Goal: Browse casually

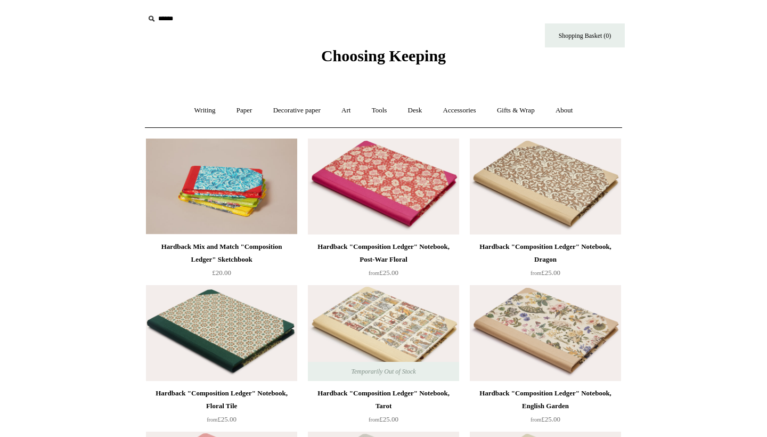
click at [353, 55] on span "Choosing Keeping" at bounding box center [383, 56] width 125 height 18
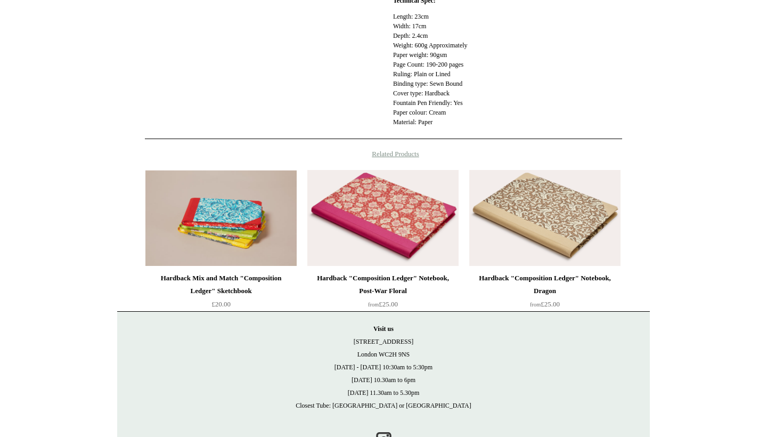
scroll to position [433, 0]
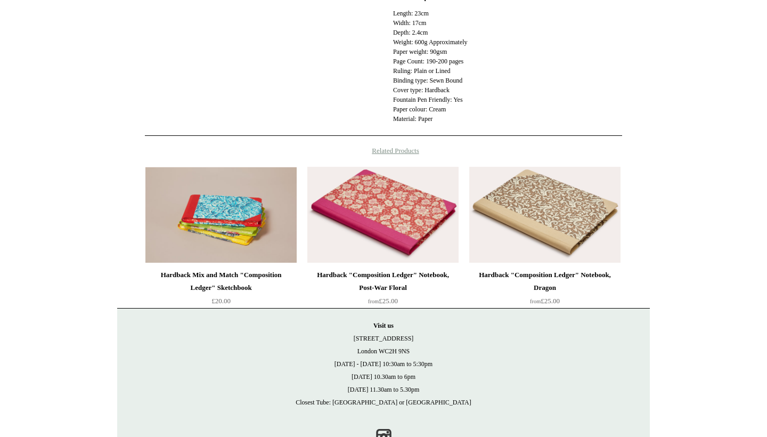
click at [362, 226] on img at bounding box center [383, 215] width 151 height 96
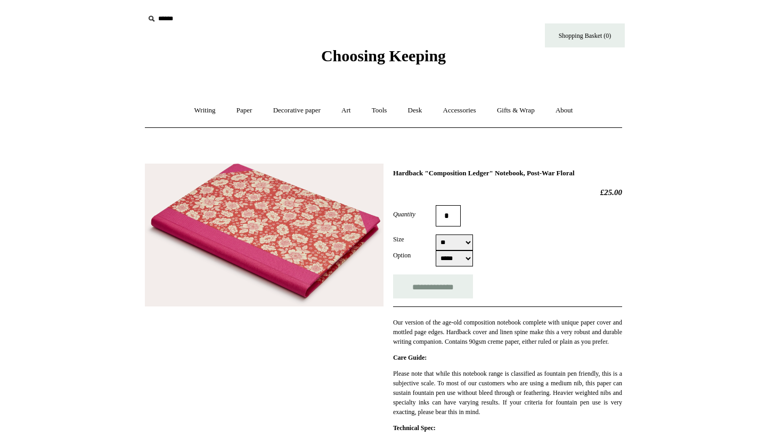
select select "*****"
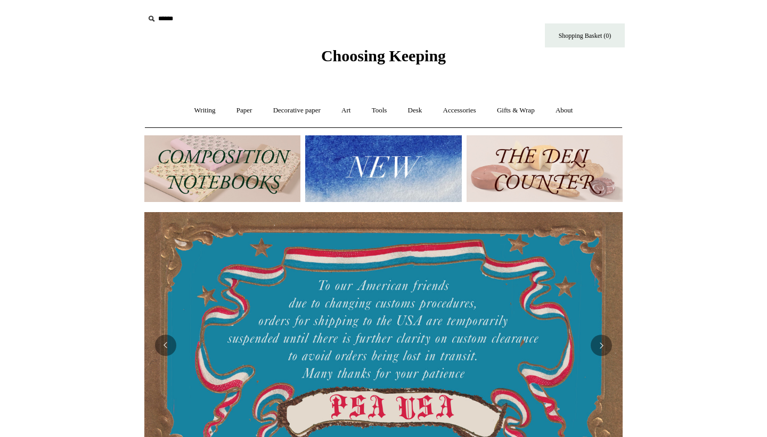
click at [546, 162] on img at bounding box center [545, 168] width 156 height 67
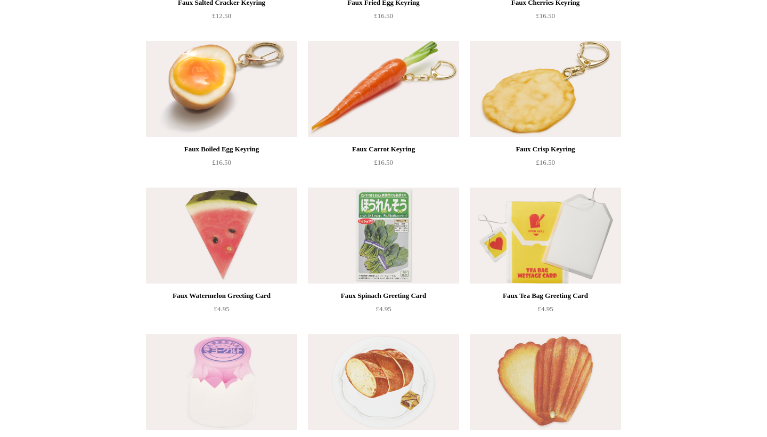
scroll to position [603, 0]
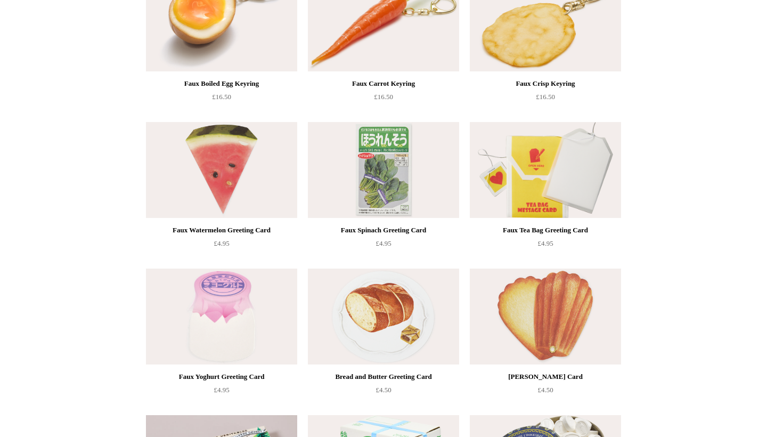
click at [385, 197] on img at bounding box center [383, 170] width 151 height 96
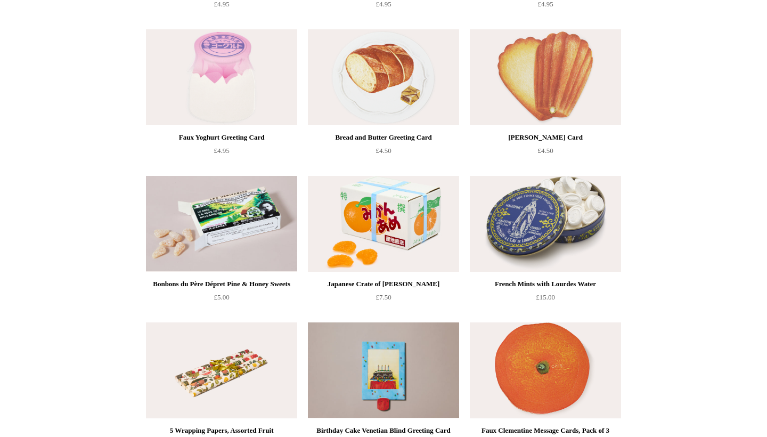
scroll to position [847, 0]
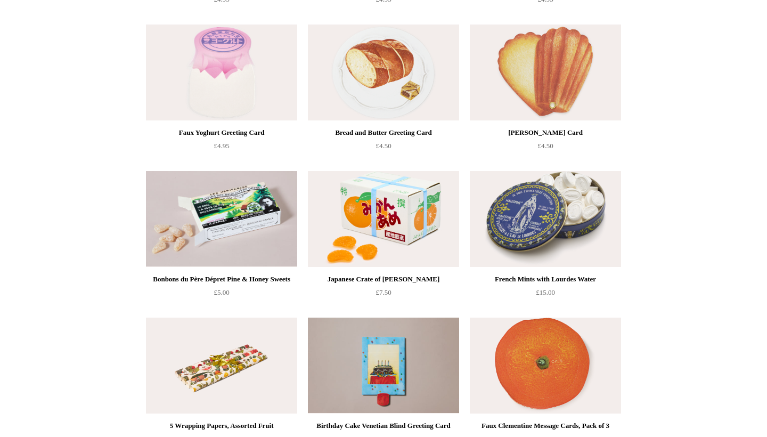
click at [369, 222] on img at bounding box center [383, 219] width 151 height 96
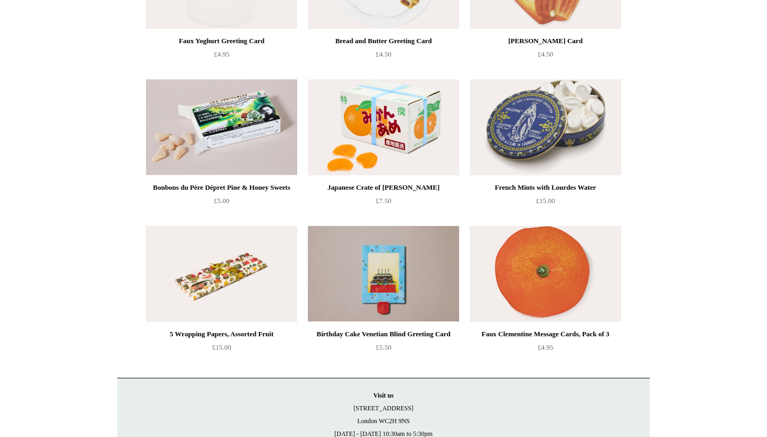
scroll to position [943, 0]
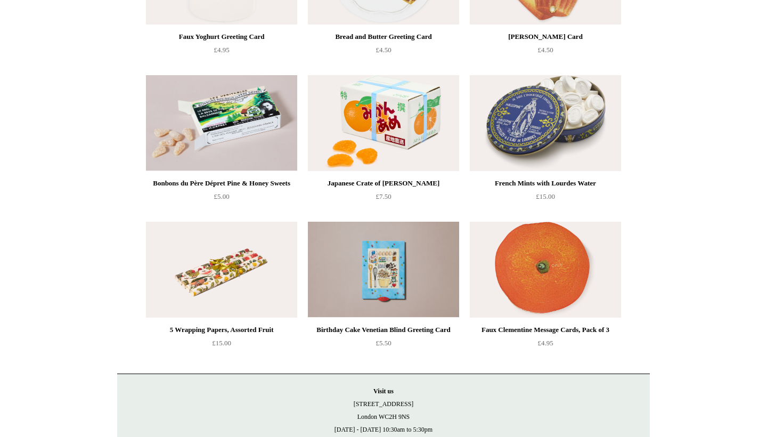
click at [380, 280] on img at bounding box center [383, 270] width 151 height 96
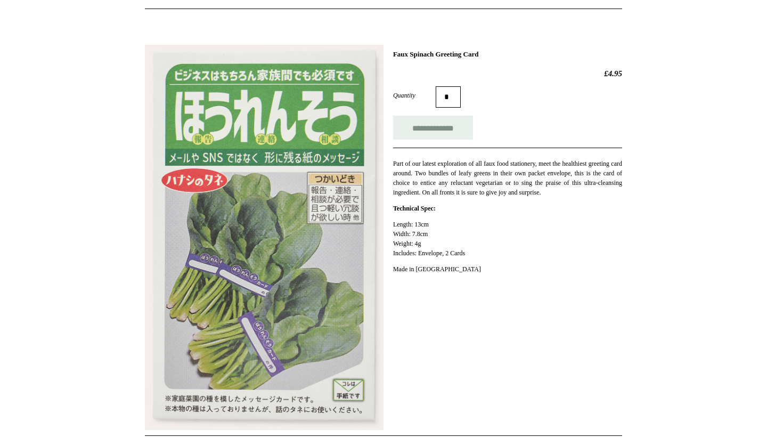
scroll to position [133, 0]
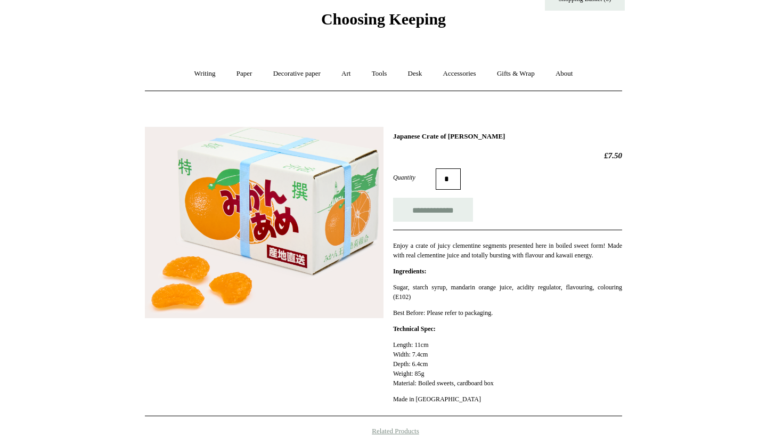
scroll to position [44, 0]
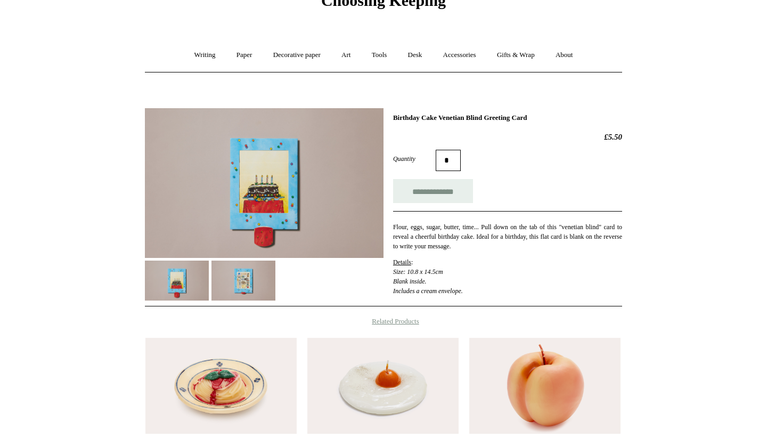
scroll to position [22, 0]
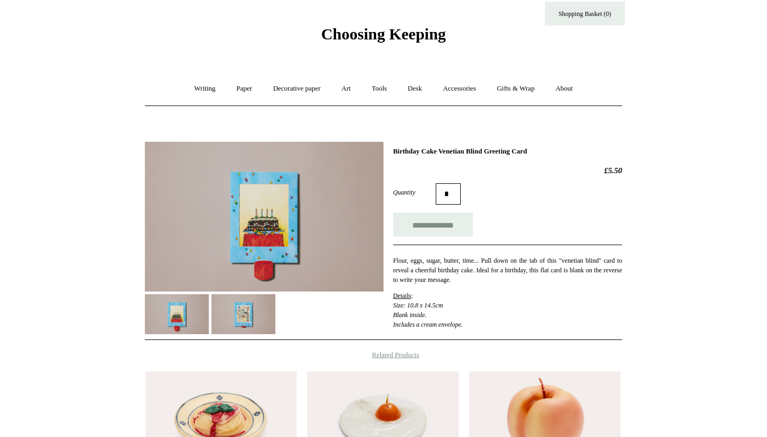
click at [240, 316] on img at bounding box center [244, 314] width 64 height 40
click at [196, 318] on img at bounding box center [177, 314] width 64 height 40
click at [251, 319] on img at bounding box center [244, 314] width 64 height 40
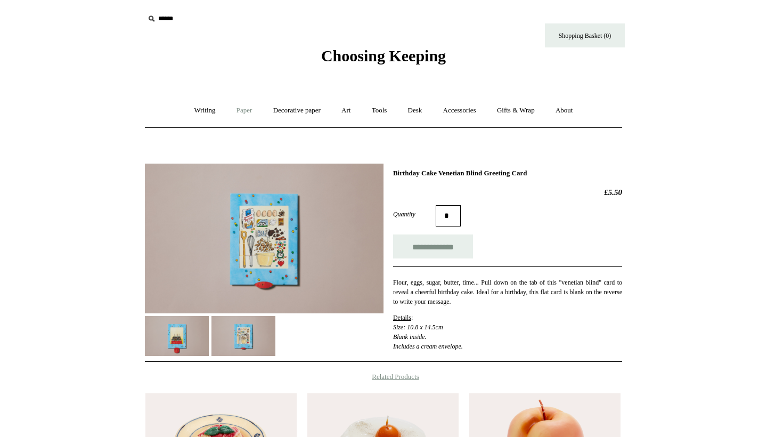
scroll to position [0, 0]
click at [296, 109] on link "Decorative paper +" at bounding box center [297, 110] width 67 height 28
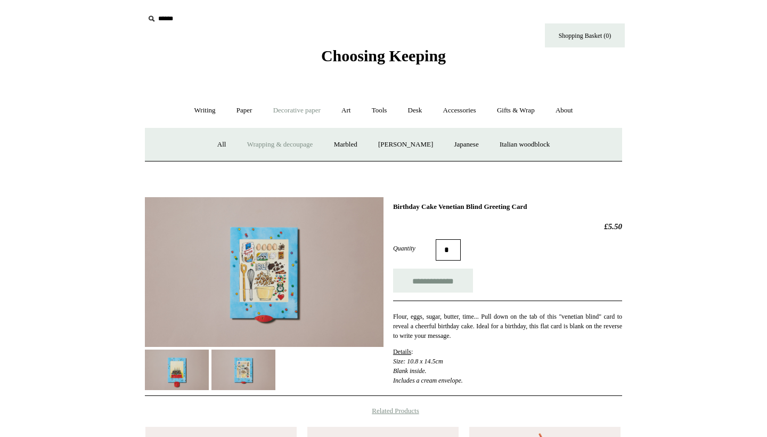
click at [276, 143] on link "Wrapping & decoupage" at bounding box center [280, 145] width 85 height 28
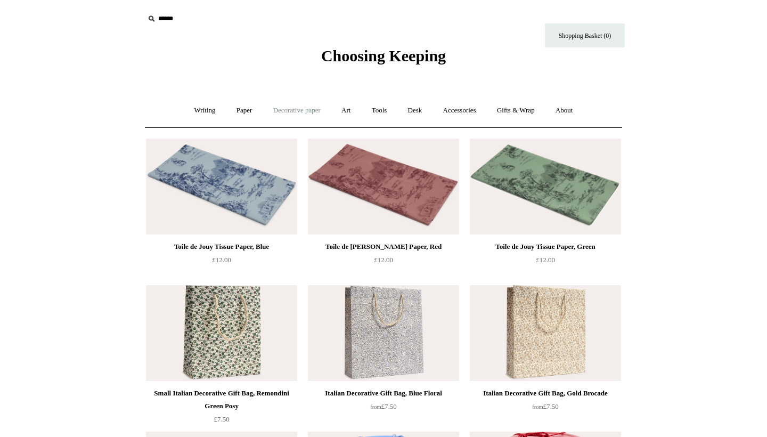
click at [282, 112] on link "Decorative paper +" at bounding box center [297, 110] width 67 height 28
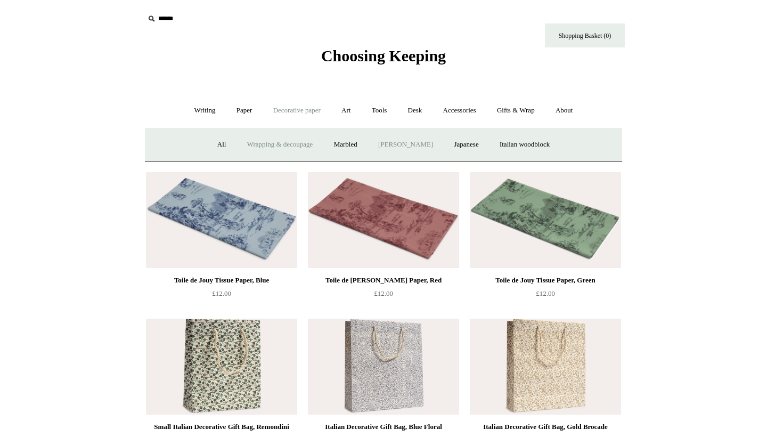
click at [399, 144] on link "[PERSON_NAME]" at bounding box center [406, 145] width 74 height 28
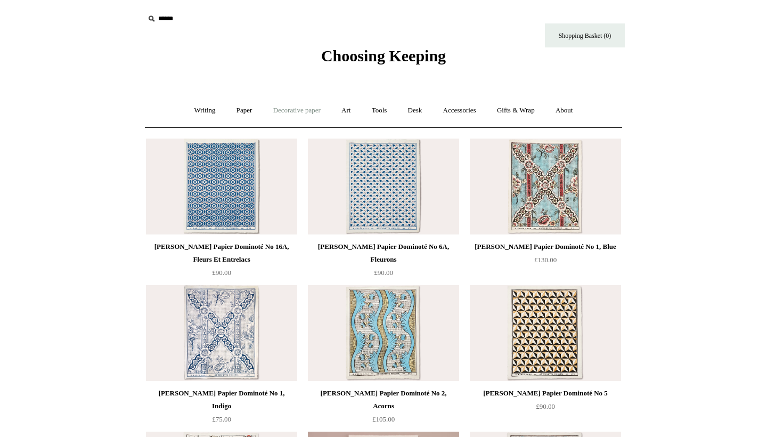
click at [279, 111] on link "Decorative paper +" at bounding box center [297, 110] width 67 height 28
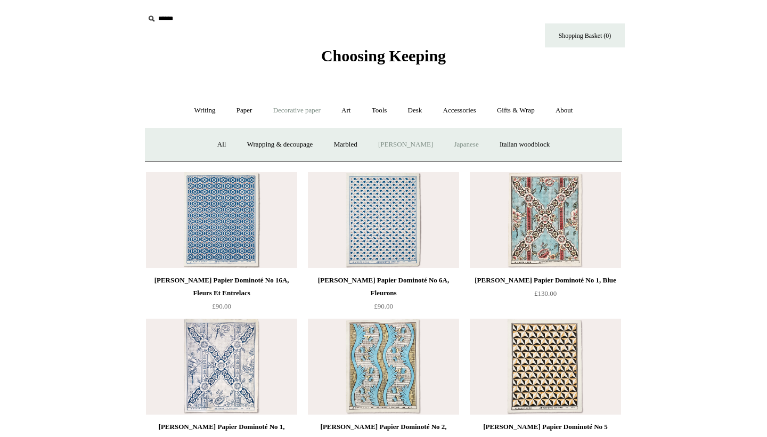
click at [476, 143] on link "Japanese" at bounding box center [466, 145] width 44 height 28
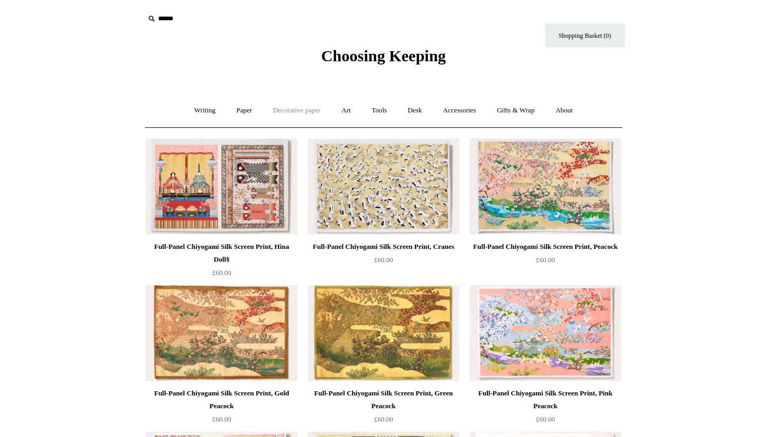
click at [286, 120] on link "Decorative paper +" at bounding box center [297, 110] width 67 height 28
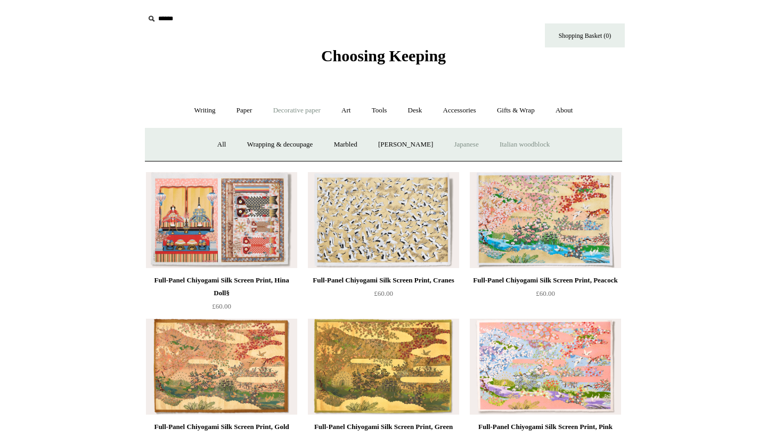
click at [546, 136] on link "Italian woodblock" at bounding box center [524, 145] width 69 height 28
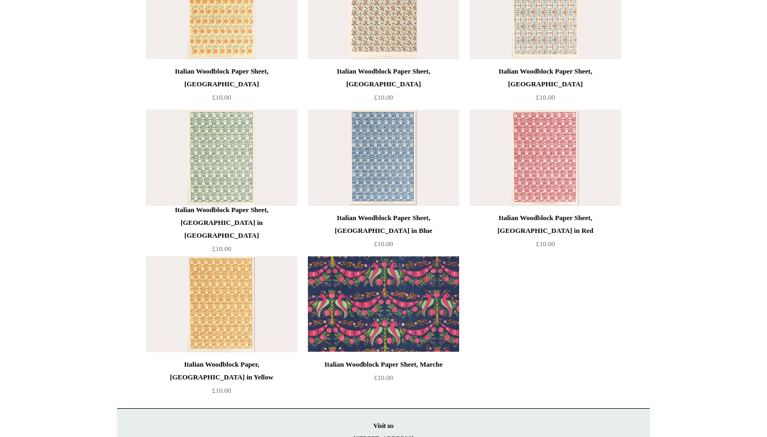
scroll to position [106, 0]
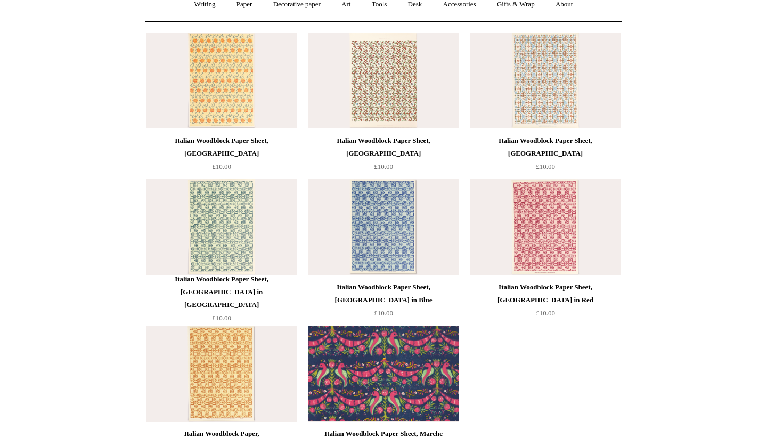
click at [260, 93] on img at bounding box center [221, 81] width 151 height 96
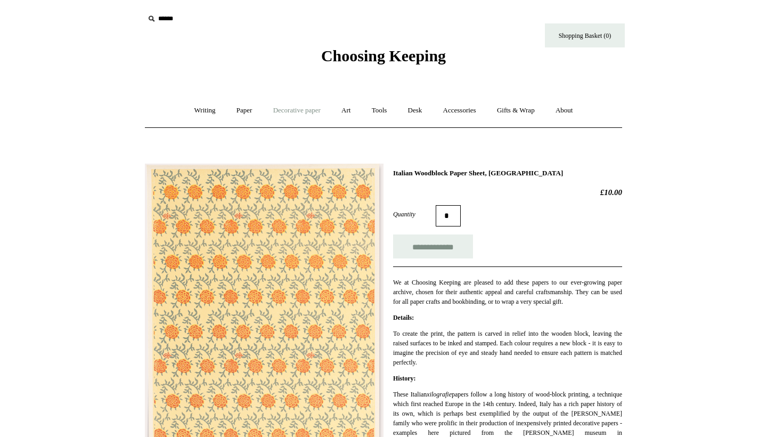
click at [279, 105] on link "Decorative paper +" at bounding box center [297, 110] width 67 height 28
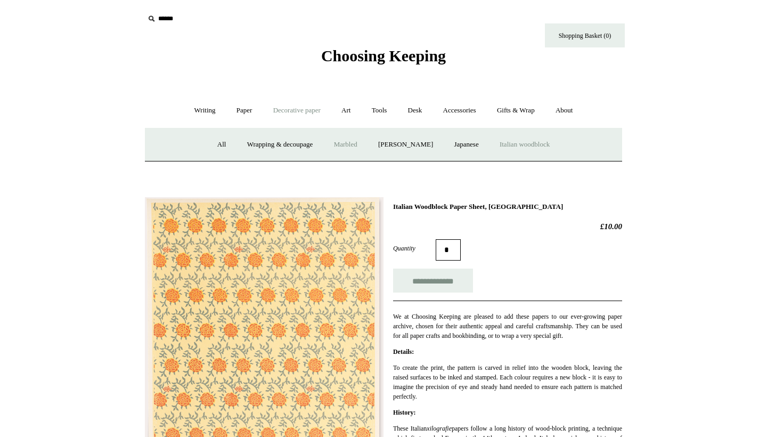
click at [349, 142] on link "Marbled" at bounding box center [346, 145] width 43 height 28
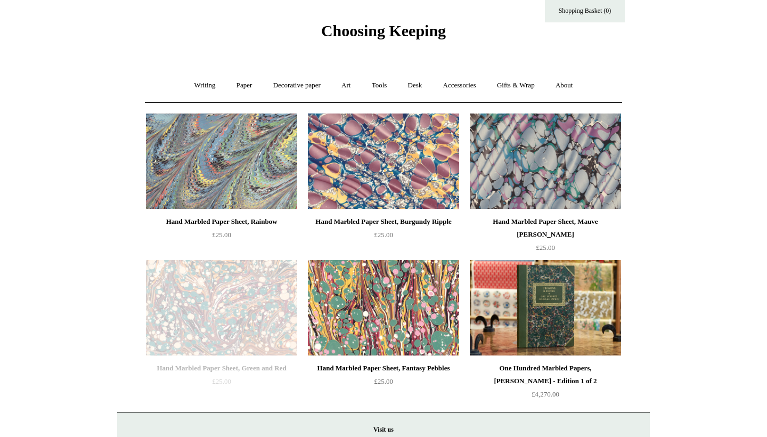
scroll to position [27, 0]
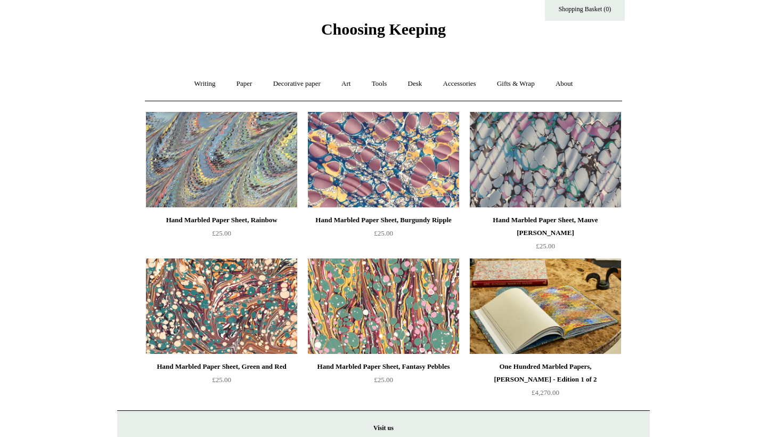
click at [552, 284] on img at bounding box center [545, 306] width 151 height 96
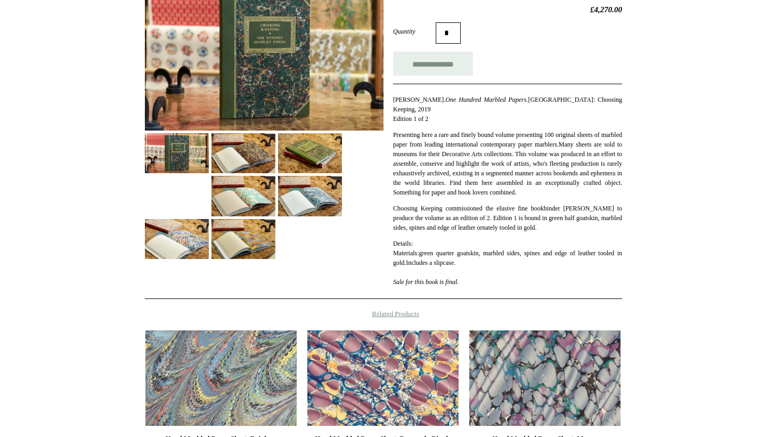
scroll to position [355, 0]
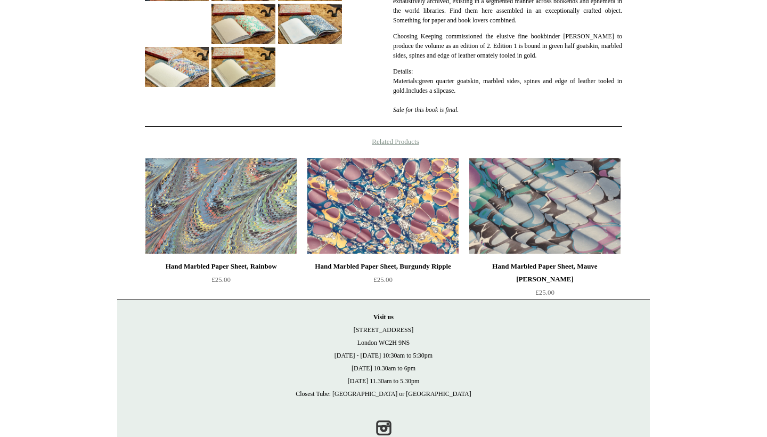
click at [515, 232] on img at bounding box center [545, 206] width 151 height 96
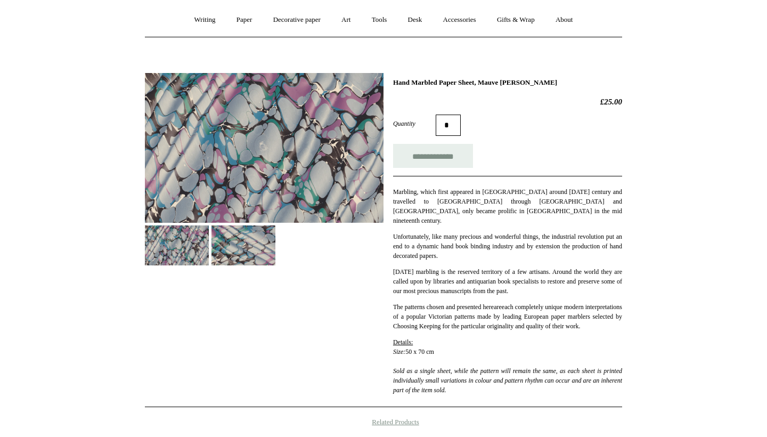
scroll to position [96, 0]
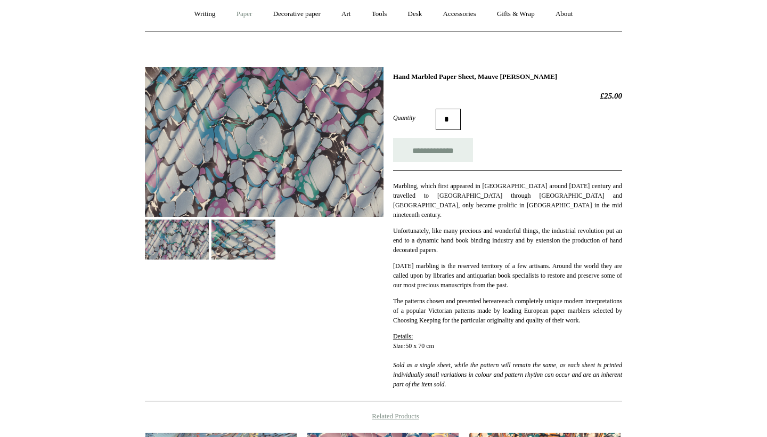
click at [239, 17] on link "Paper +" at bounding box center [244, 14] width 35 height 28
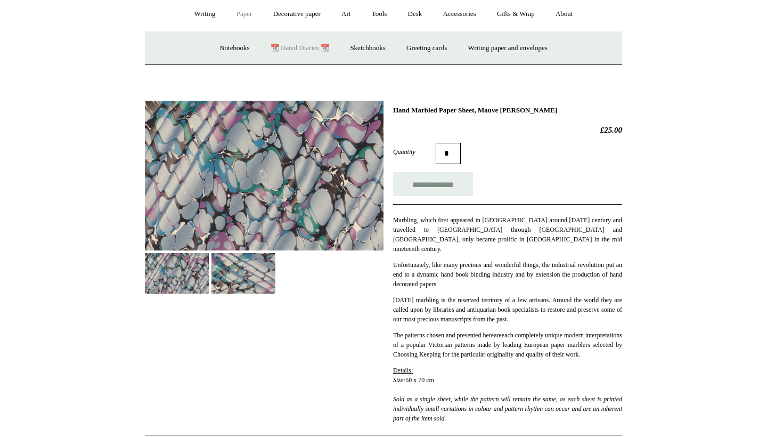
click at [300, 44] on link "📆 Dated Diaries 📆" at bounding box center [300, 48] width 78 height 28
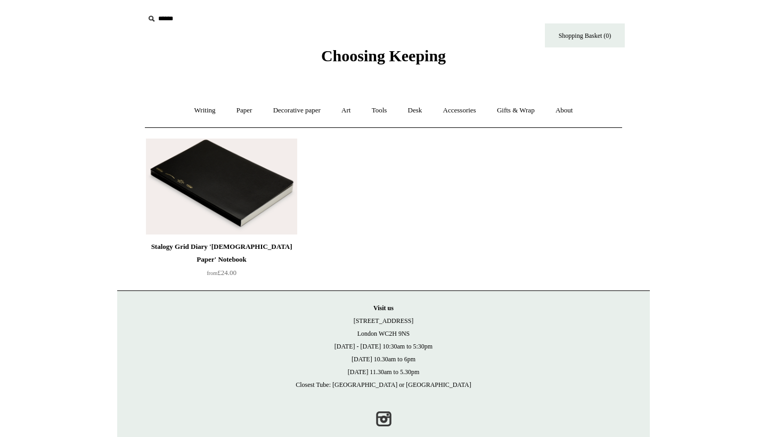
click at [246, 196] on img at bounding box center [221, 187] width 151 height 96
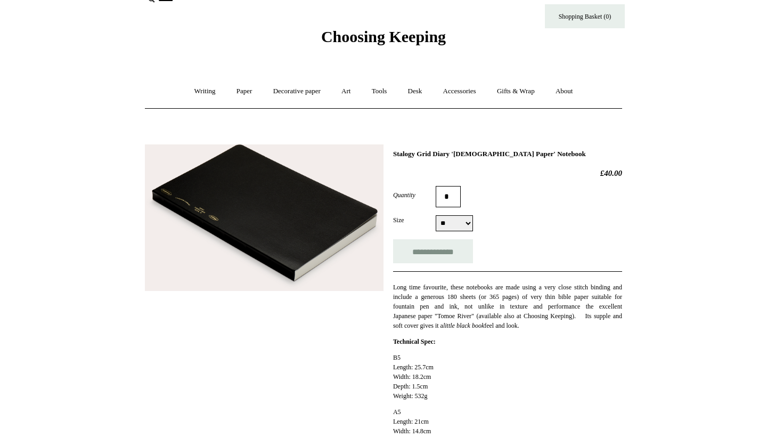
scroll to position [20, 0]
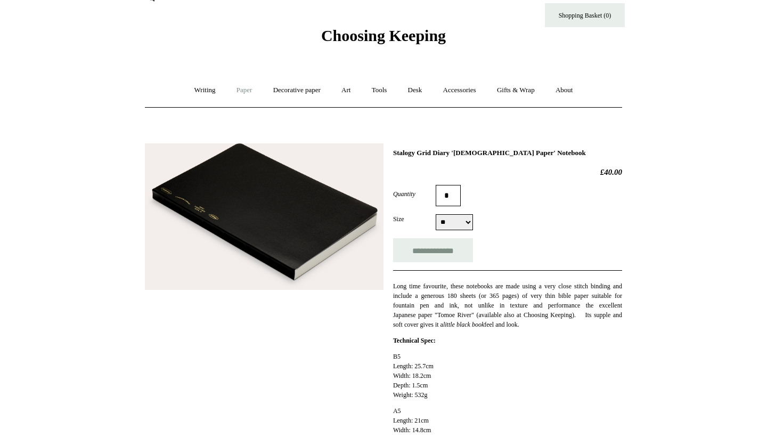
click at [239, 90] on link "Paper +" at bounding box center [244, 90] width 35 height 28
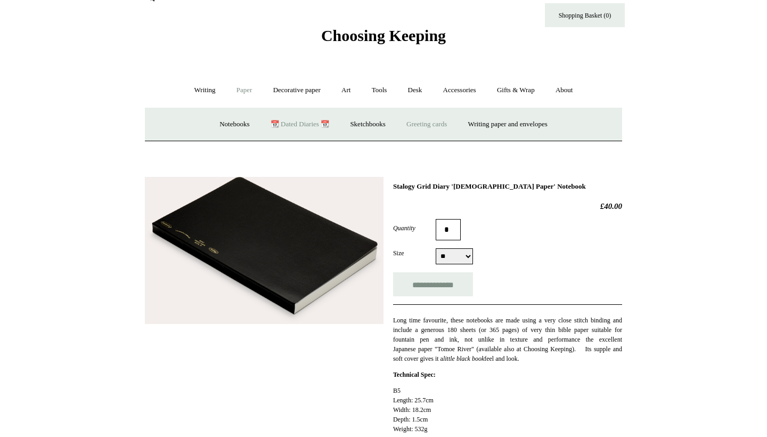
click at [457, 132] on link "Greeting cards +" at bounding box center [427, 124] width 60 height 28
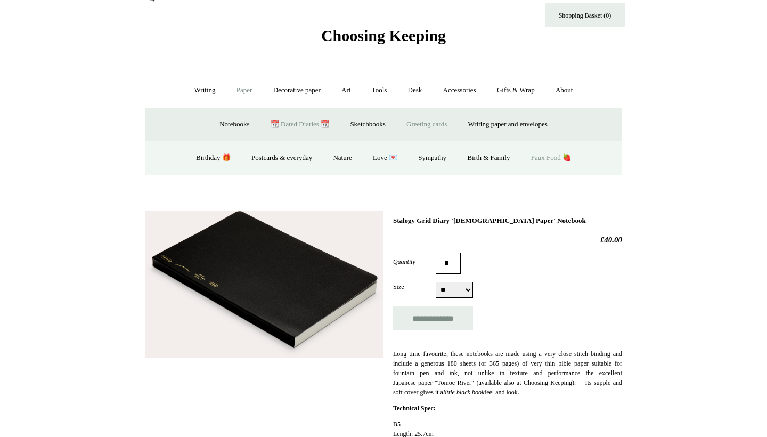
click at [554, 155] on link "Faux Food 🍓" at bounding box center [551, 158] width 59 height 28
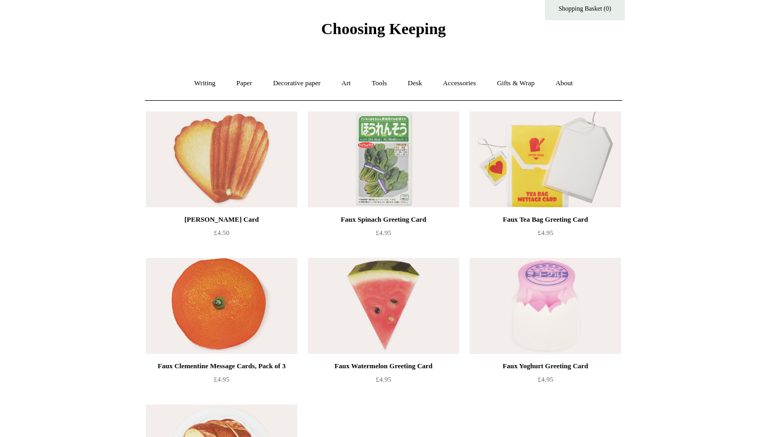
scroll to position [25, 0]
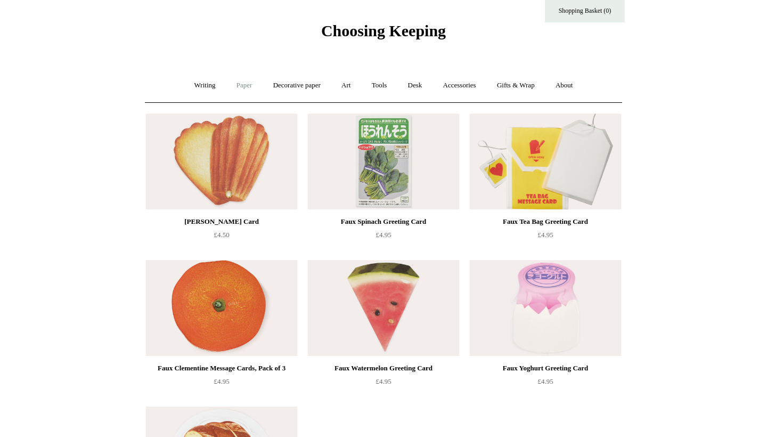
click at [238, 84] on link "Paper +" at bounding box center [244, 85] width 35 height 28
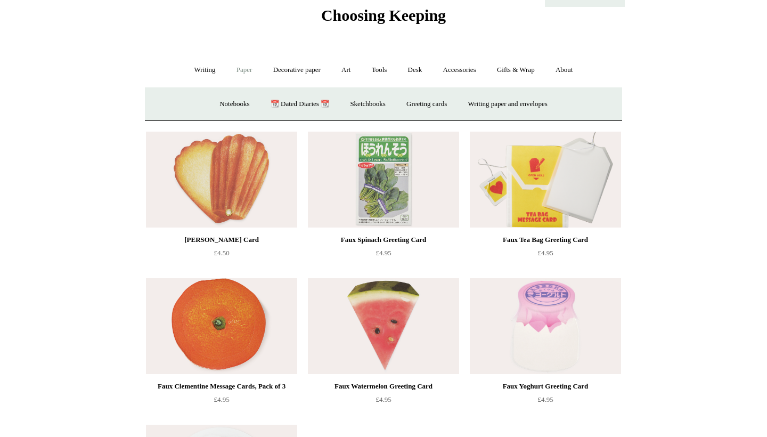
scroll to position [9, 0]
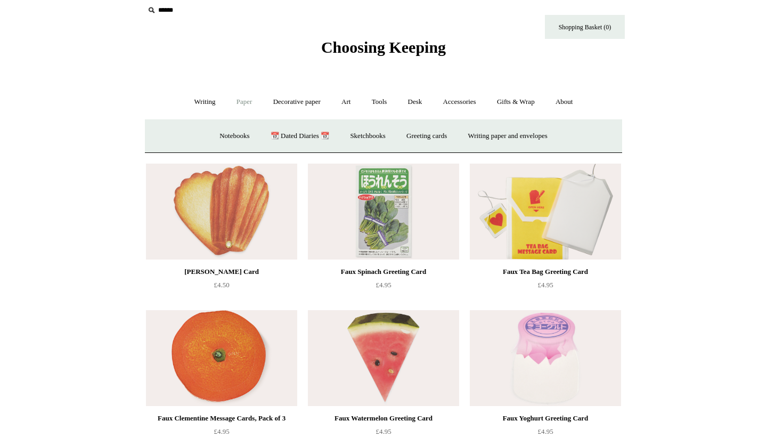
click at [238, 195] on img at bounding box center [221, 212] width 151 height 96
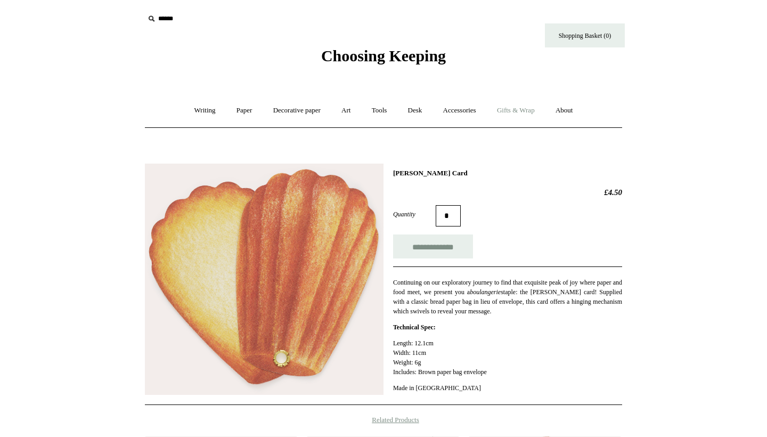
click at [524, 109] on link "Gifts & Wrap +" at bounding box center [516, 110] width 57 height 28
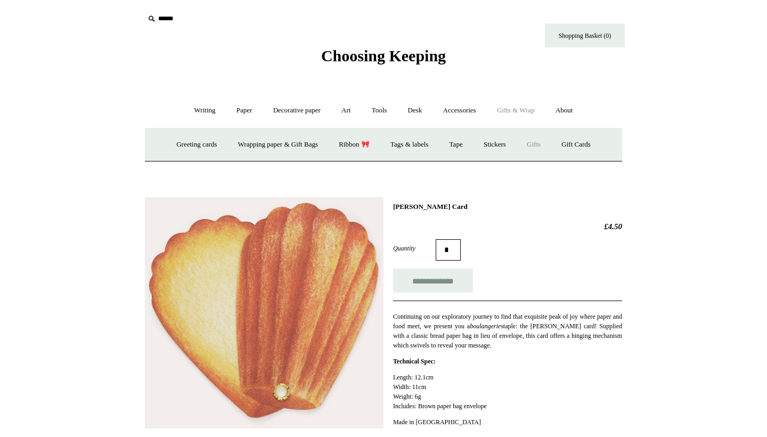
click at [549, 143] on link "Gifts +" at bounding box center [534, 145] width 33 height 28
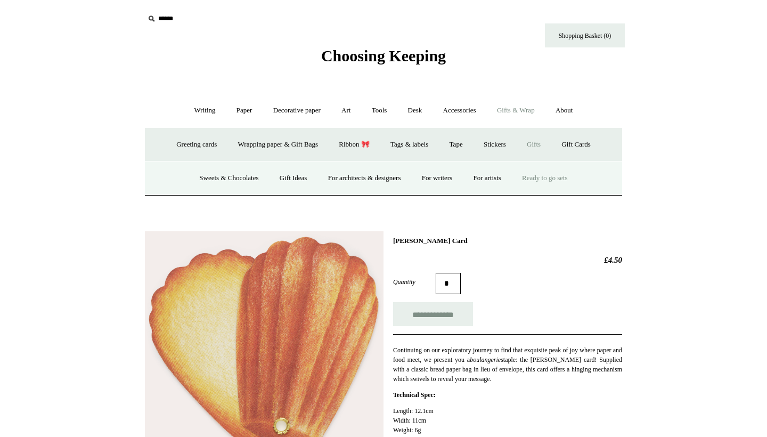
click at [574, 175] on link "Ready to go sets" at bounding box center [545, 178] width 65 height 28
